Goal: Transaction & Acquisition: Purchase product/service

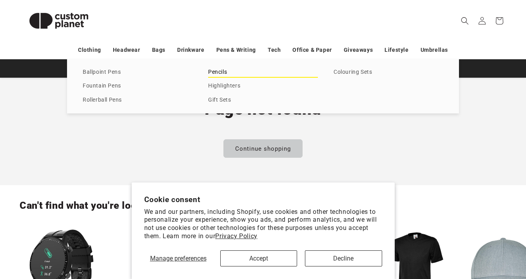
scroll to position [122, 0]
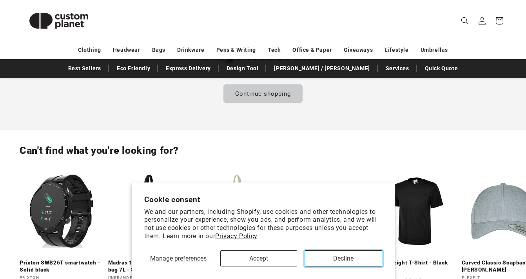
click at [344, 256] on button "Decline" at bounding box center [343, 258] width 77 height 16
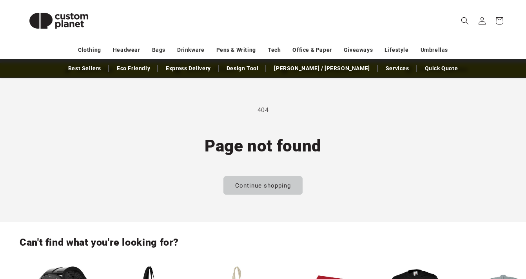
scroll to position [46, 0]
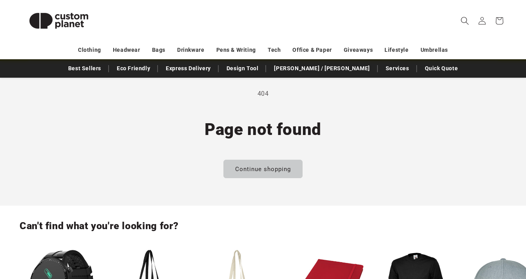
click at [463, 20] on icon "Search" at bounding box center [465, 20] width 8 height 8
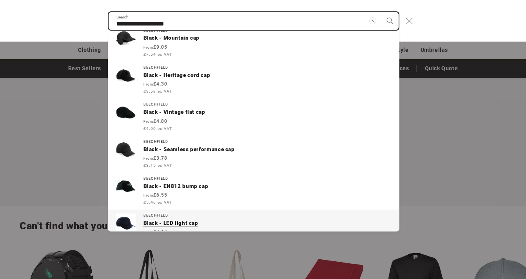
scroll to position [91, 0]
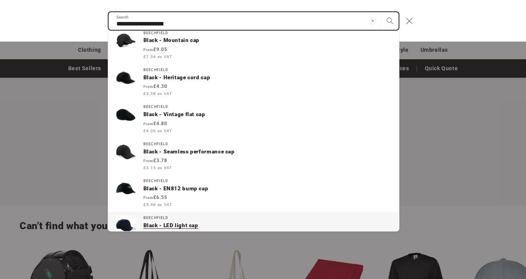
type input "**********"
click at [382, 12] on button "Search" at bounding box center [390, 20] width 17 height 17
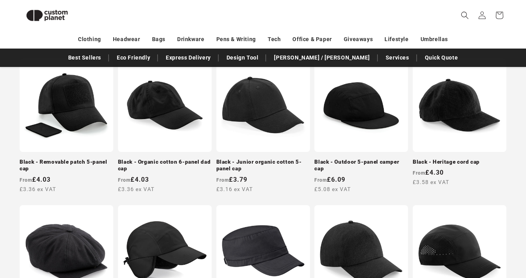
scroll to position [151, 0]
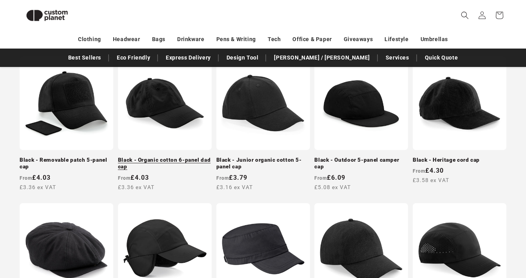
click at [158, 157] on link "Black - Organic cotton 6-panel dad cap" at bounding box center [165, 164] width 94 height 14
click at [171, 157] on link "Black - Organic cotton 6-panel dad cap" at bounding box center [165, 164] width 94 height 14
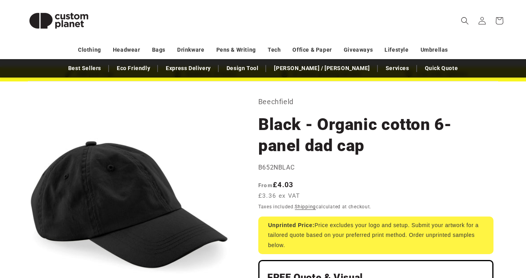
scroll to position [28, 0]
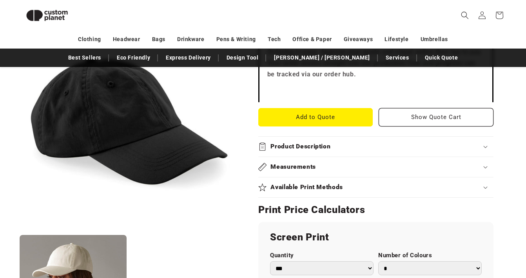
scroll to position [304, 0]
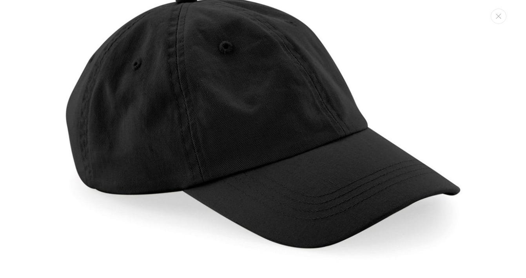
scroll to position [7, 0]
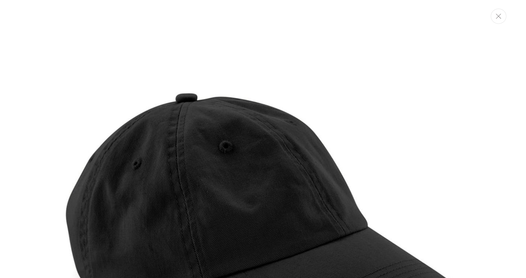
click at [506, 16] on button "Close" at bounding box center [499, 16] width 16 height 15
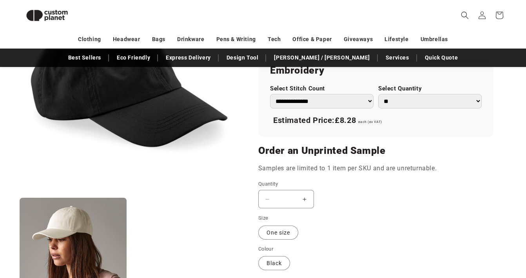
scroll to position [555, 0]
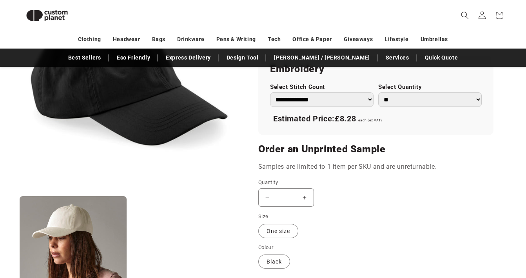
click at [356, 102] on select "**********" at bounding box center [322, 100] width 104 height 15
click at [419, 100] on select "** ** *** *** *** **** **** ****" at bounding box center [431, 100] width 104 height 15
select select "**"
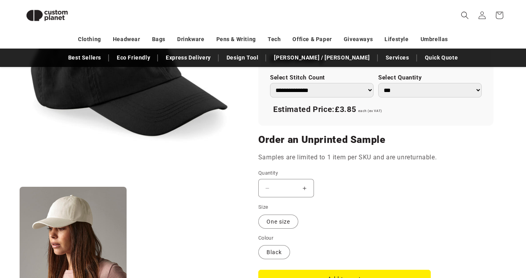
click at [306, 185] on button "Increase quantity for Black - Organic cotton 6-panel dad cap" at bounding box center [305, 188] width 18 height 18
click at [308, 187] on button "Increase quantity for Black - Organic cotton 6-panel dad cap" at bounding box center [305, 188] width 18 height 18
click at [304, 187] on button "Increase quantity for Black - Organic cotton 6-panel dad cap" at bounding box center [305, 188] width 18 height 18
click at [306, 193] on button "Increase quantity for Black - Organic cotton 6-panel dad cap" at bounding box center [305, 188] width 18 height 18
click at [306, 191] on button "Increase quantity for Black - Organic cotton 6-panel dad cap" at bounding box center [305, 188] width 18 height 18
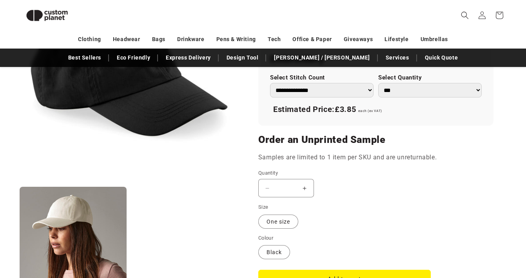
click at [305, 191] on button "Increase quantity for Black - Organic cotton 6-panel dad cap" at bounding box center [305, 188] width 18 height 18
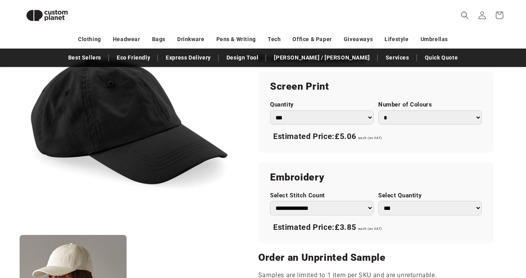
scroll to position [456, 0]
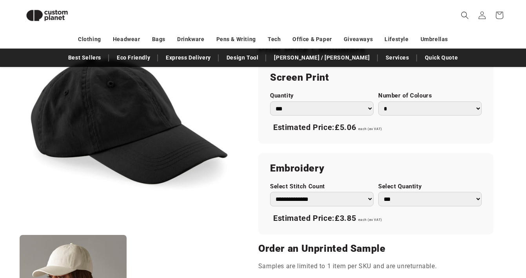
click at [408, 107] on select "* * * * * * *" at bounding box center [431, 109] width 104 height 15
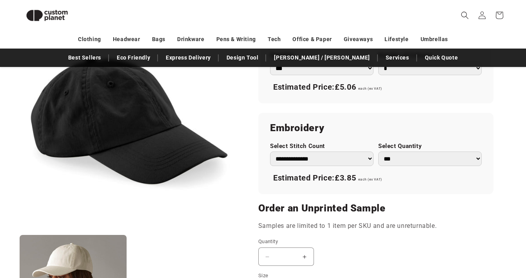
scroll to position [509, 0]
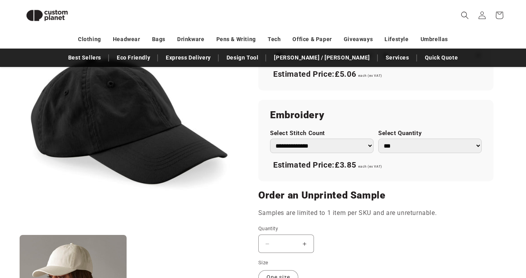
click at [404, 151] on select "** ** *** *** *** **** **** ****" at bounding box center [431, 146] width 104 height 15
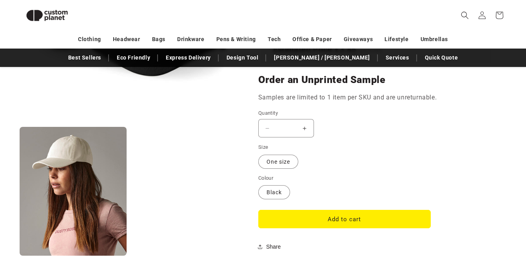
scroll to position [626, 0]
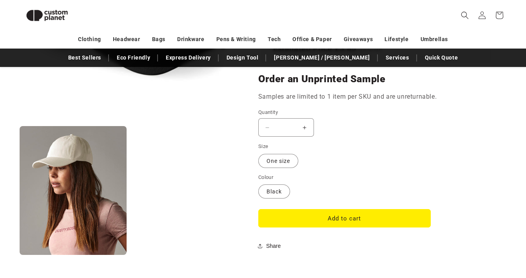
click at [363, 219] on button "Add to cart" at bounding box center [344, 218] width 173 height 18
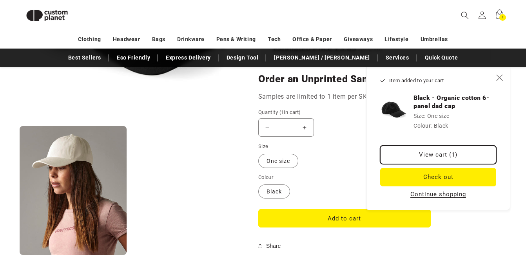
click at [422, 156] on link "View cart (1)" at bounding box center [438, 155] width 116 height 18
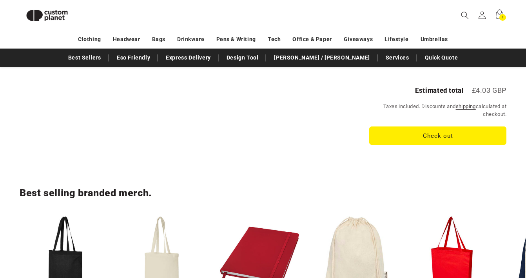
scroll to position [127, 0]
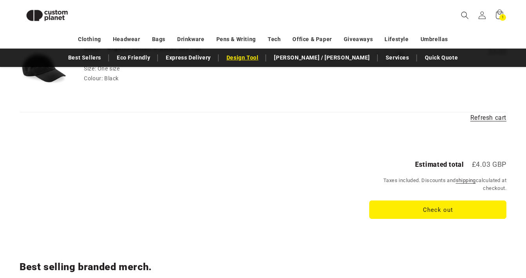
click at [263, 58] on link "Design Tool" at bounding box center [243, 58] width 40 height 14
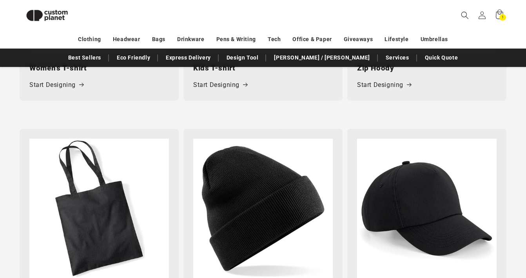
scroll to position [946, 0]
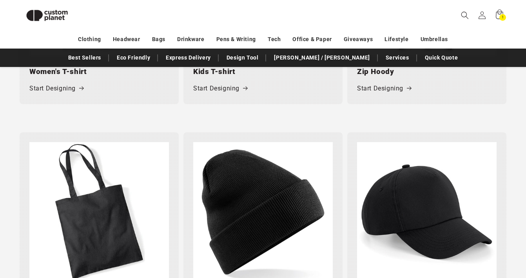
click at [410, 208] on img at bounding box center [427, 212] width 140 height 140
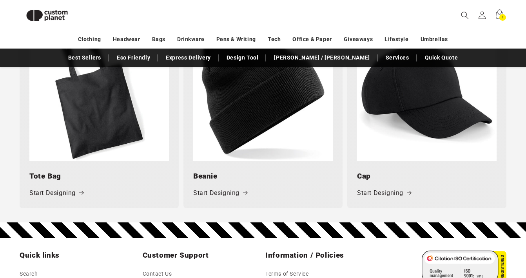
scroll to position [1063, 0]
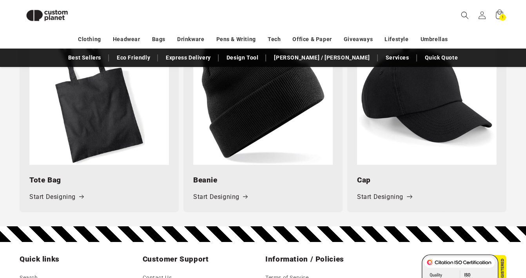
click at [379, 198] on link "Start Designing" at bounding box center [384, 197] width 54 height 11
